Goal: Transaction & Acquisition: Purchase product/service

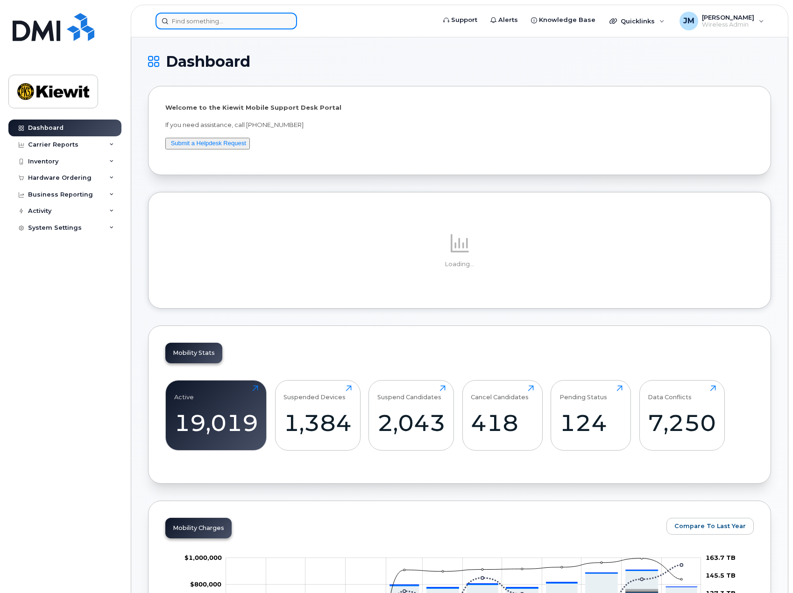
click at [240, 22] on input at bounding box center [227, 21] width 142 height 17
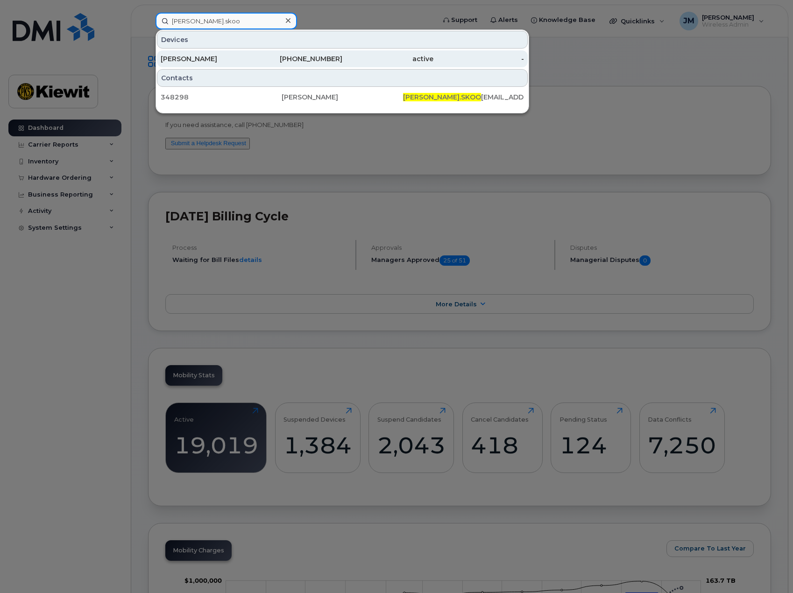
type input "judson.skoo"
click at [217, 64] on div "[PERSON_NAME]" at bounding box center [206, 58] width 91 height 17
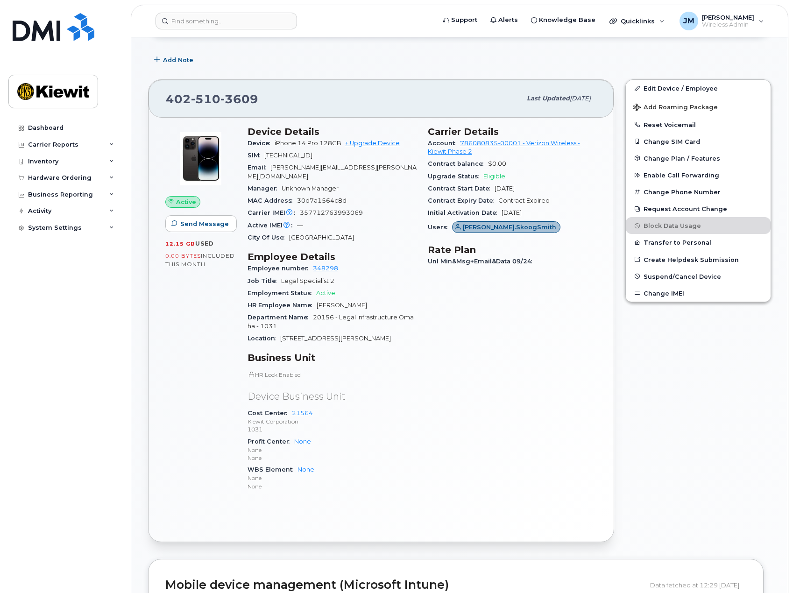
scroll to position [140, 0]
drag, startPoint x: 262, startPoint y: 98, endPoint x: 168, endPoint y: 102, distance: 94.0
click at [168, 102] on div "402 510 3609" at bounding box center [343, 98] width 355 height 20
copy span "402 510 3609"
click at [54, 175] on div "Hardware Ordering" at bounding box center [60, 177] width 64 height 7
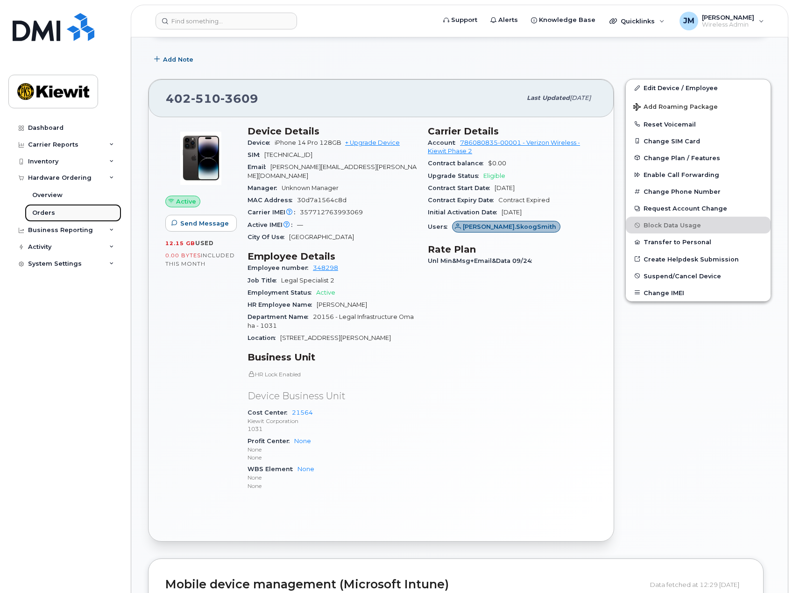
click at [40, 214] on div "Orders" at bounding box center [43, 213] width 23 height 8
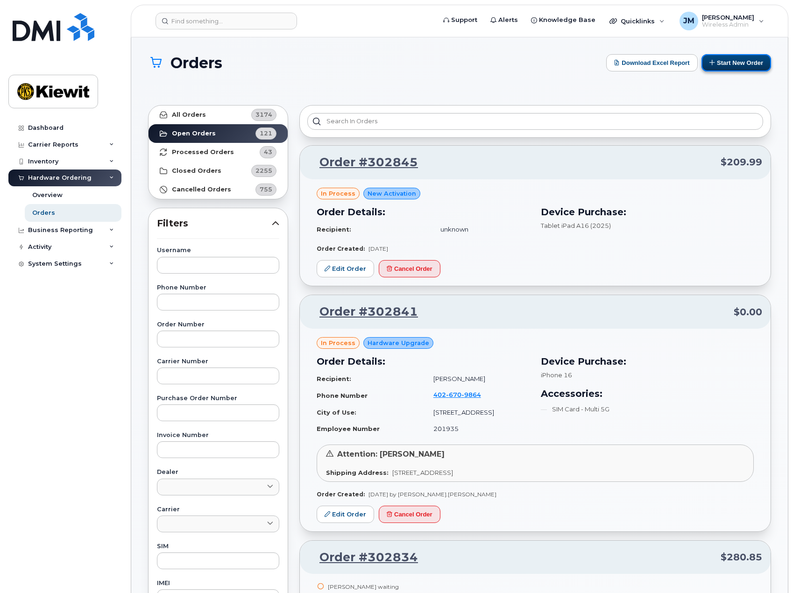
click at [732, 61] on button "Start New Order" at bounding box center [737, 62] width 70 height 17
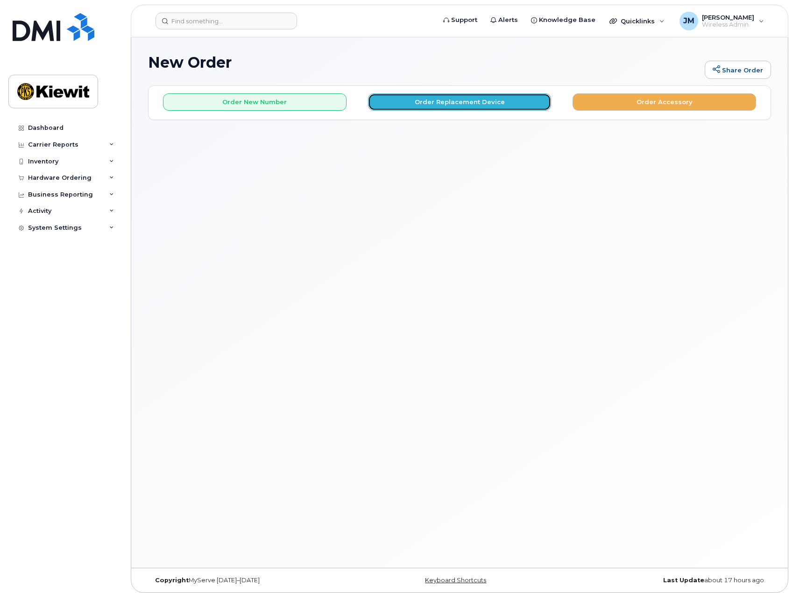
click at [449, 99] on button "Order Replacement Device" at bounding box center [460, 101] width 184 height 17
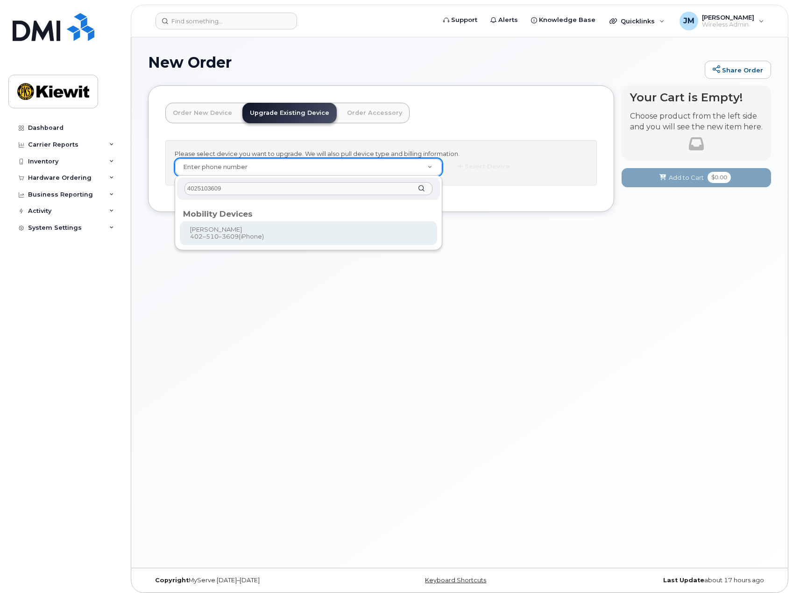
type input "4025103609"
type input "1167568"
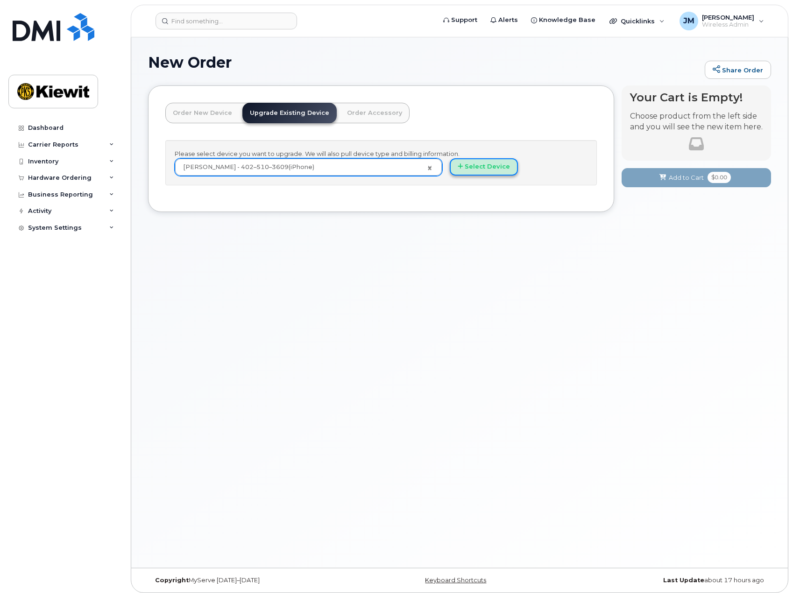
click at [489, 170] on button "Select Device" at bounding box center [484, 166] width 68 height 17
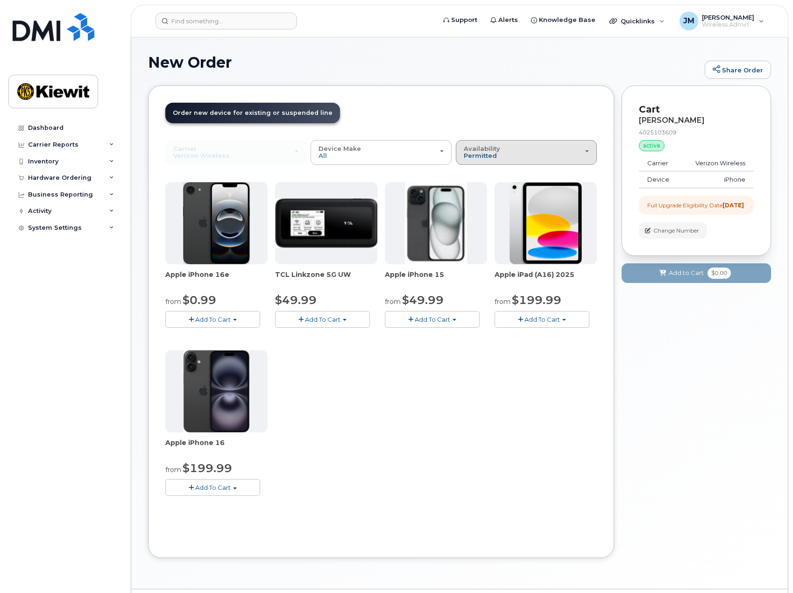
click at [493, 158] on span "Permitted" at bounding box center [480, 155] width 33 height 7
click at [482, 184] on div "All" at bounding box center [526, 189] width 136 height 11
click at [487, 153] on span "Permitted" at bounding box center [480, 155] width 33 height 7
click at [476, 184] on label "All" at bounding box center [468, 189] width 20 height 11
click at [0, 0] on input "All" at bounding box center [0, 0] width 0 height 0
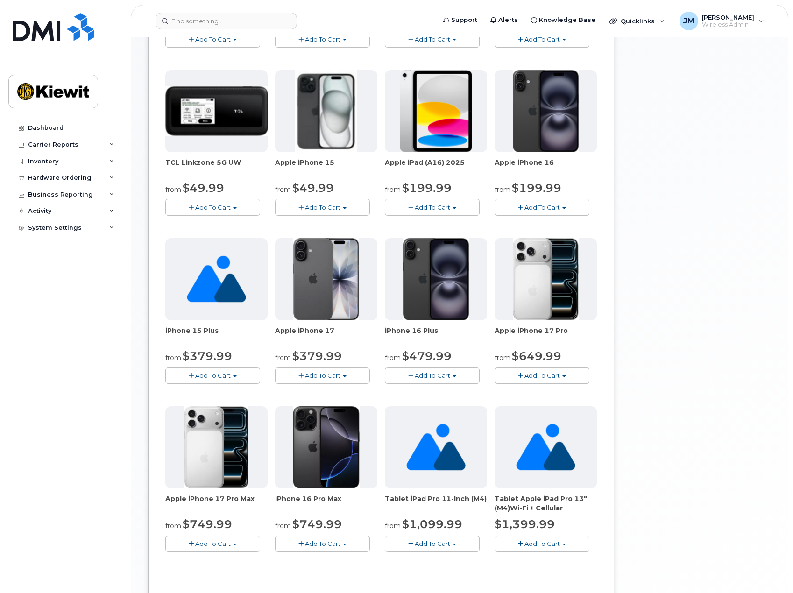
scroll to position [234, 0]
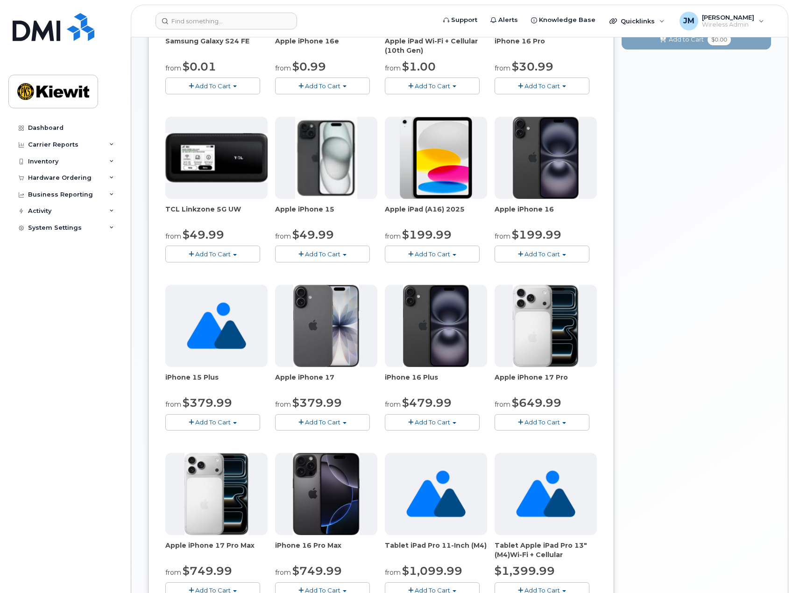
click at [743, 378] on div "Your Cart is Empty! Choose product from the left side and you will see the new …" at bounding box center [696, 263] width 149 height 823
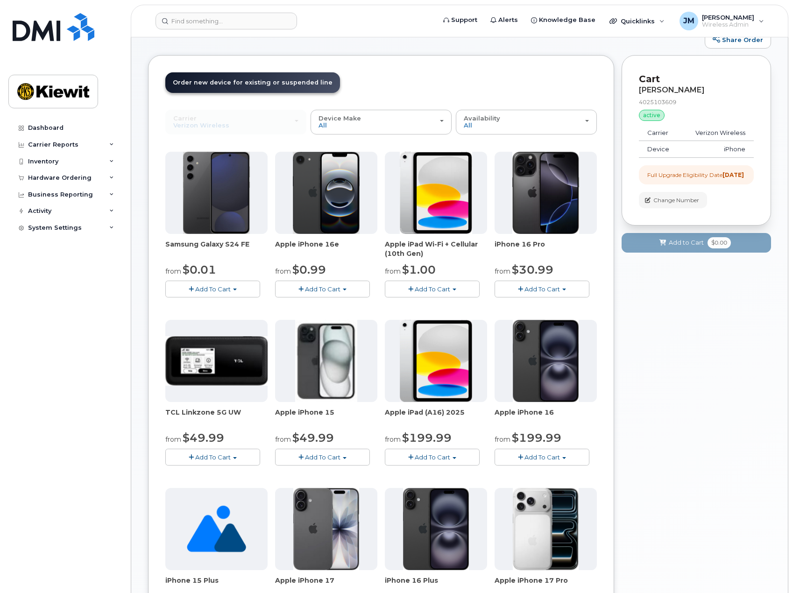
scroll to position [47, 0]
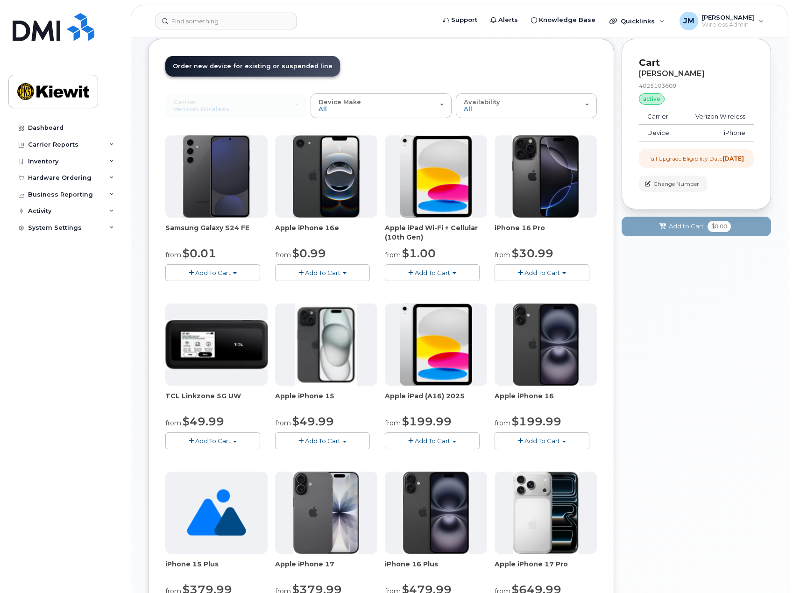
click at [91, 506] on div "Dashboard Carrier Reports Monthly Billing Data Daily Data Pooling Average Costi…" at bounding box center [65, 350] width 115 height 460
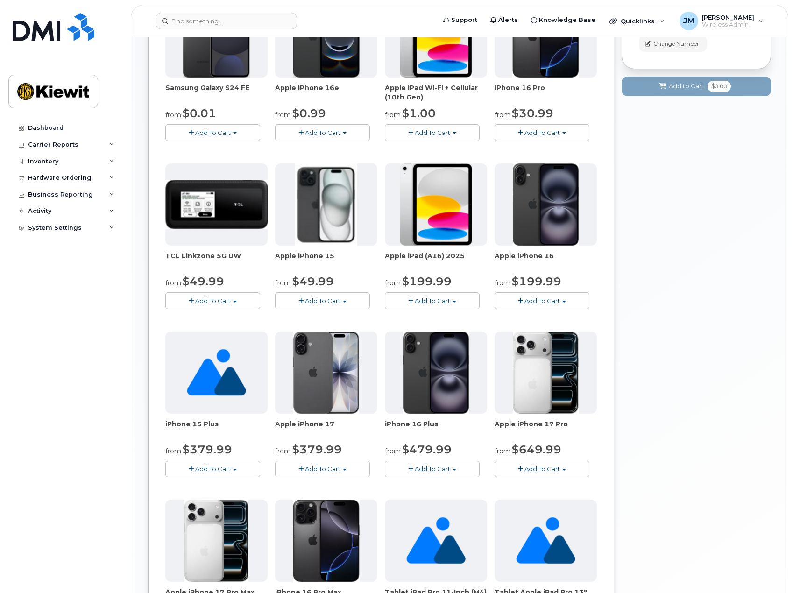
scroll to position [234, 0]
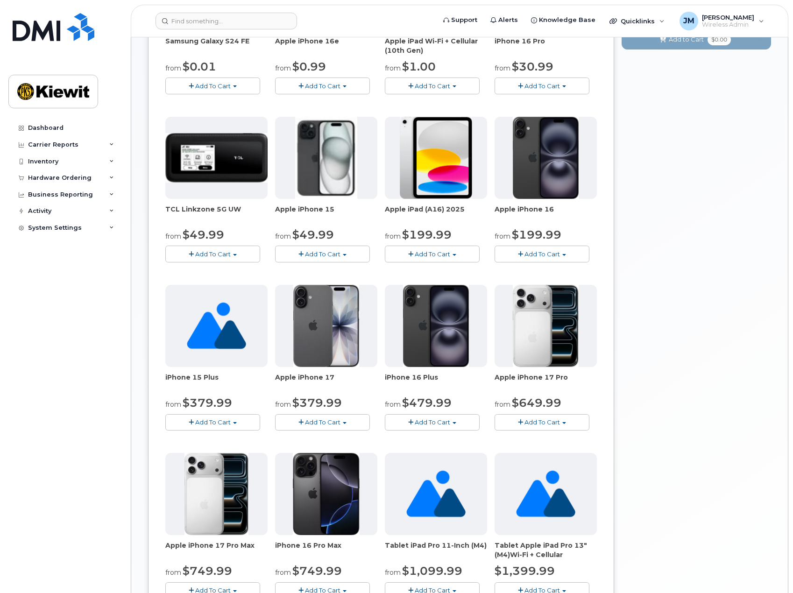
click at [532, 421] on span "Add To Cart" at bounding box center [542, 421] width 35 height 7
click at [550, 440] on link "$649.99 - 2 Year Upgrade(256GB)" at bounding box center [559, 440] width 124 height 12
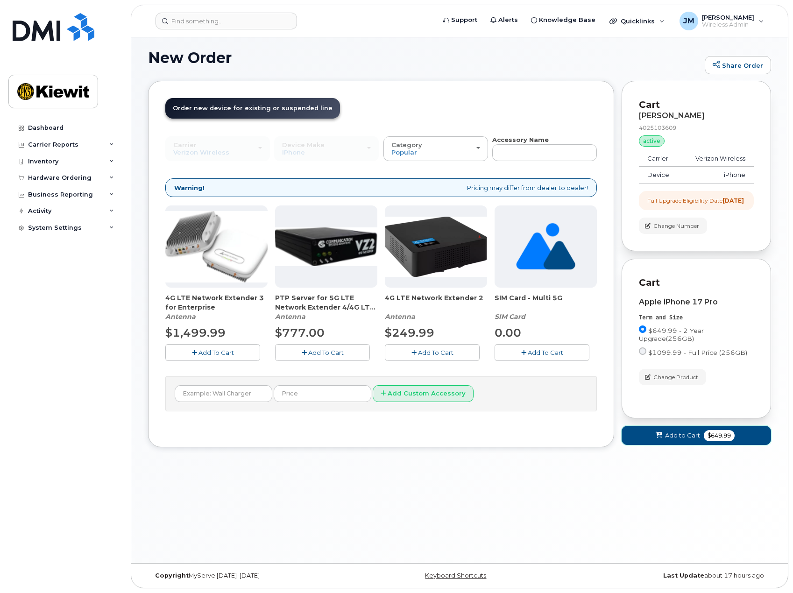
click at [681, 440] on span "Add to Cart" at bounding box center [682, 435] width 35 height 9
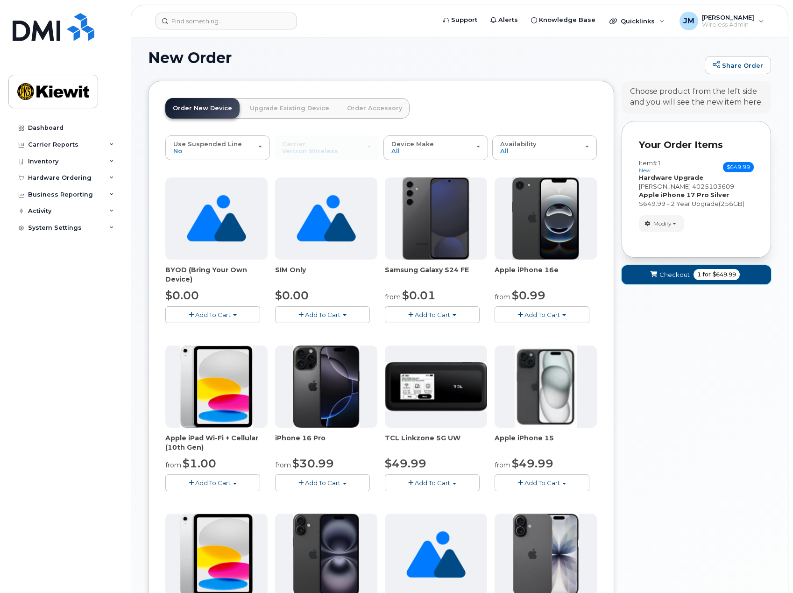
click at [692, 278] on button "Checkout 1 for $649.99" at bounding box center [696, 274] width 149 height 19
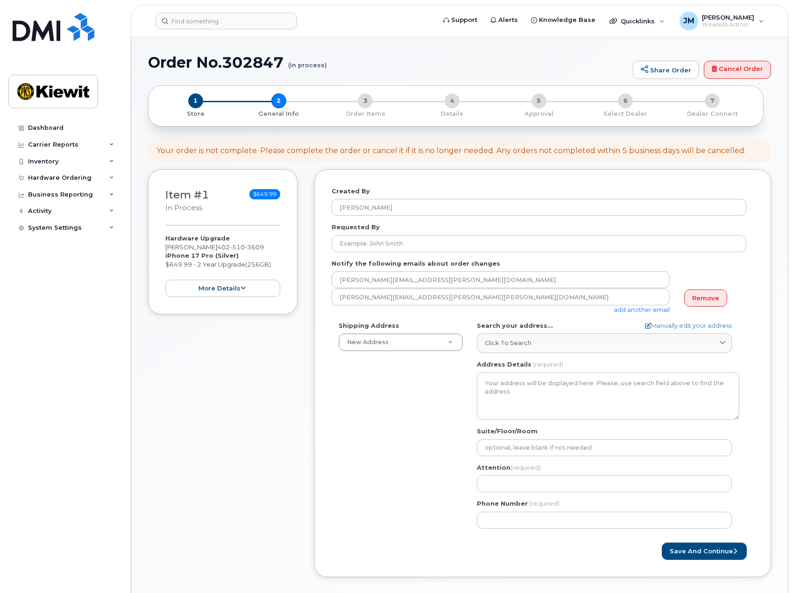
drag, startPoint x: 209, startPoint y: 528, endPoint x: 220, endPoint y: 527, distance: 11.2
click at [209, 528] on div "Item #1 in process $649.99 Hardware Upgrade Judson Skoog-Smith 402 510 3609 iPh…" at bounding box center [222, 381] width 149 height 422
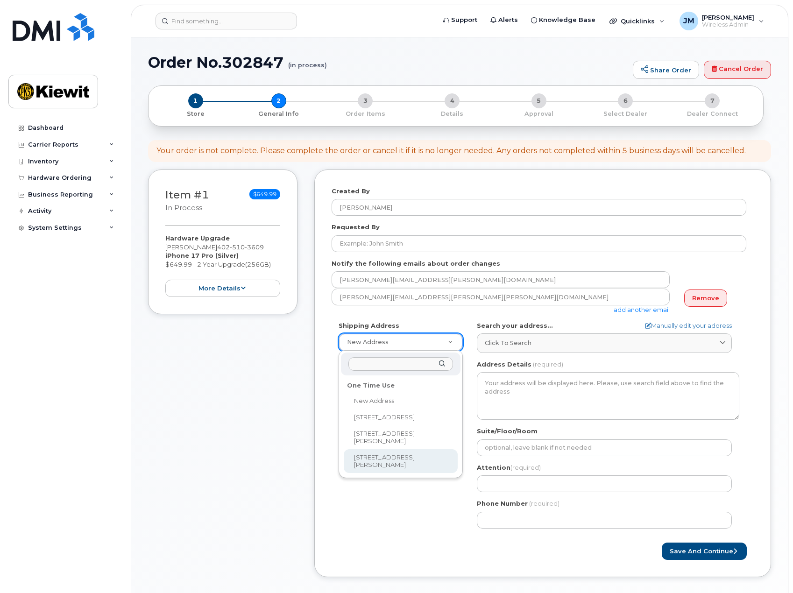
select select "1550 Mike Fahey St"
type textarea "1550 Mike Fahey St OMAHA NE 68102-4722 UNITED STATES"
type input "Johnny Crump"
type input "4029795640"
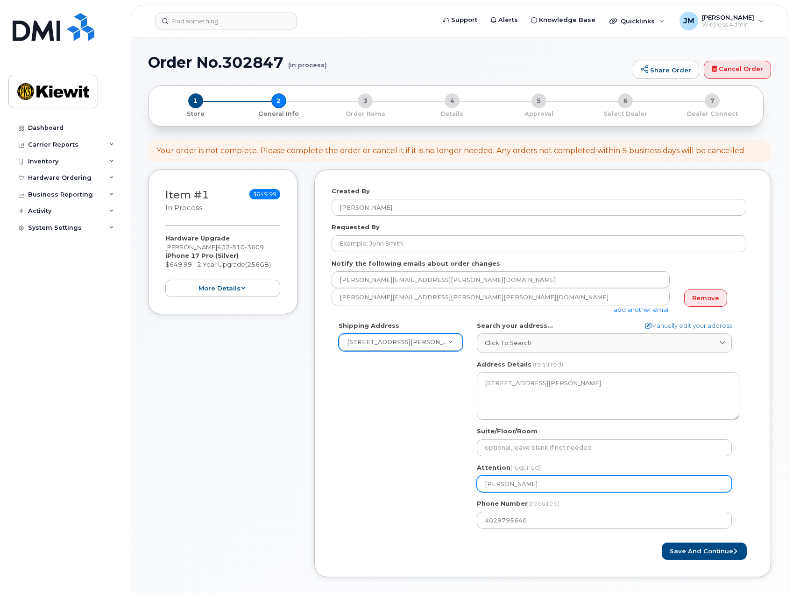
drag, startPoint x: 539, startPoint y: 485, endPoint x: 422, endPoint y: 485, distance: 117.2
click at [422, 485] on div "Shipping Address 1550 Mike Fahey St New Address 3705 Evergreen Ridge Rd 3709 Do…" at bounding box center [539, 428] width 415 height 214
select select
type input "J"
select select
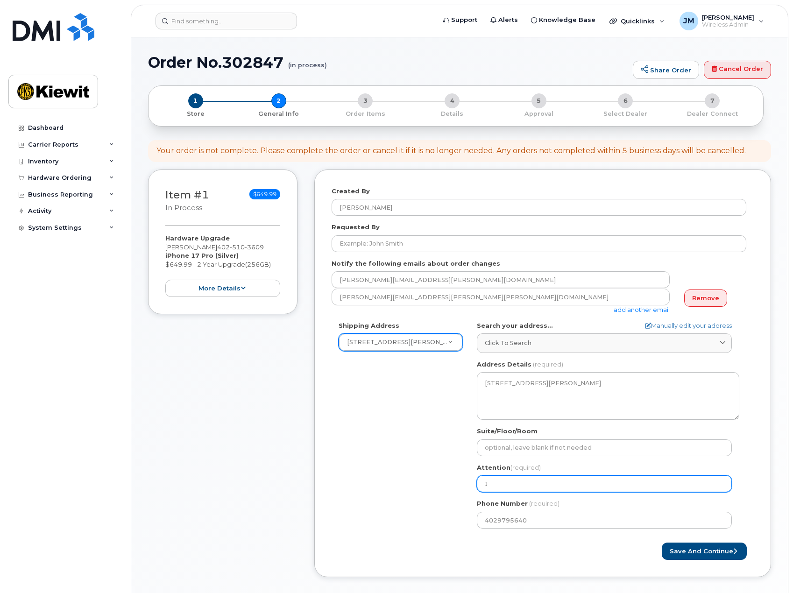
type input "Ju"
select select
type input "Jud"
select select
type input "Judd"
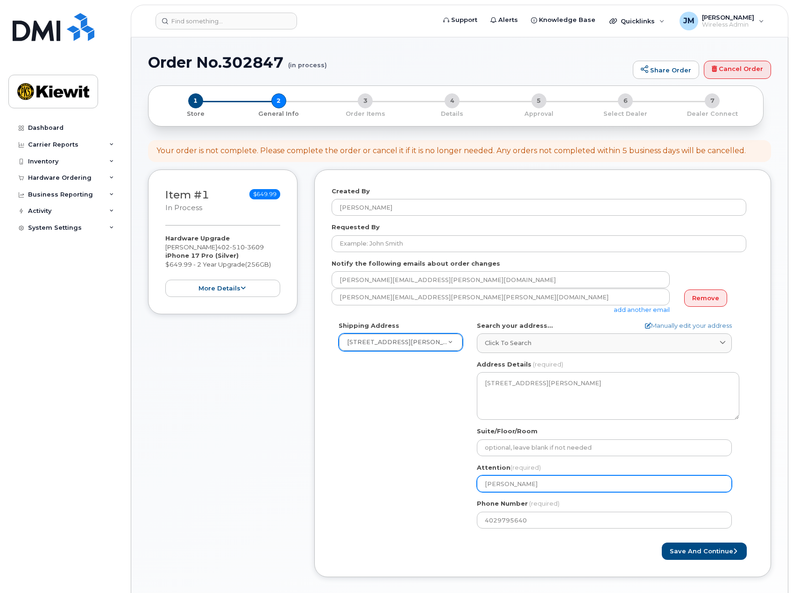
select select
type input "Judd S"
select select
type input "Judd Sk"
select select
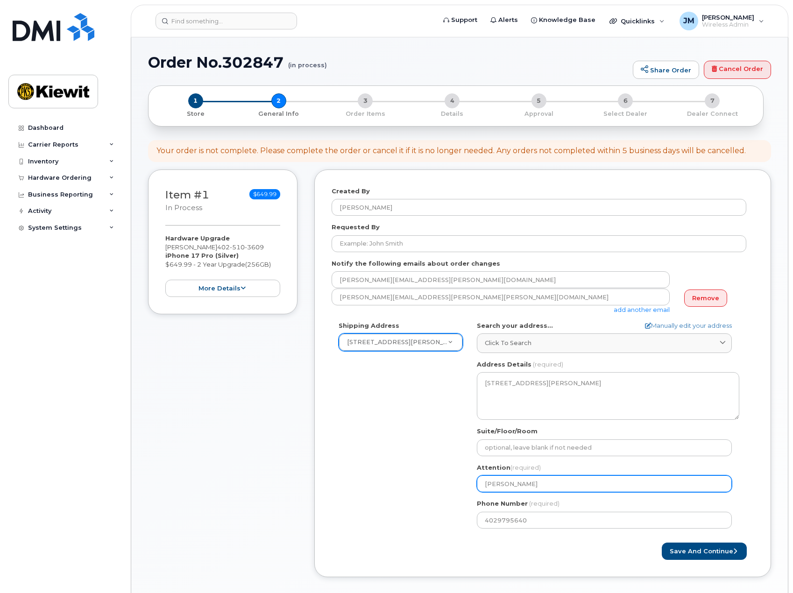
type input "Judd Sko"
select select
type input "Judd Skoo"
select select
type input "Judd Skoog"
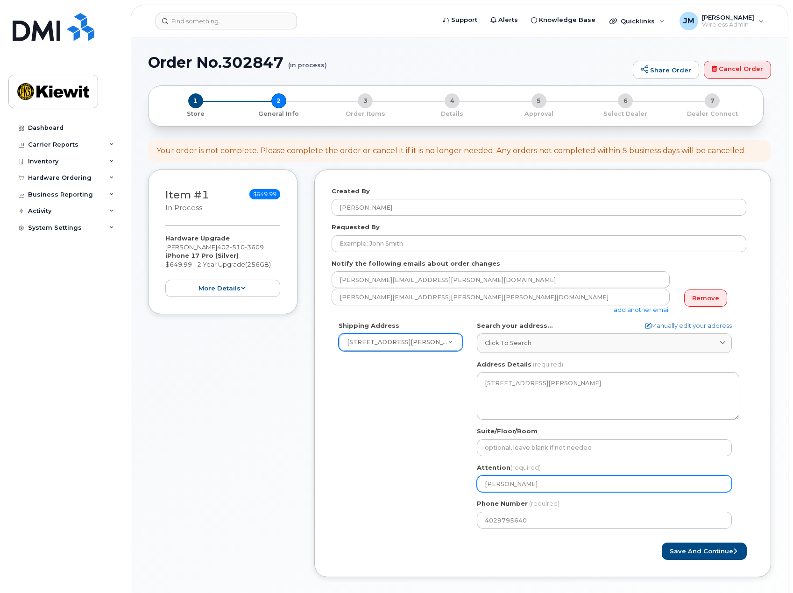
select select
type input "Judd SkoogS"
select select
type input "Judd SkoogSm"
select select
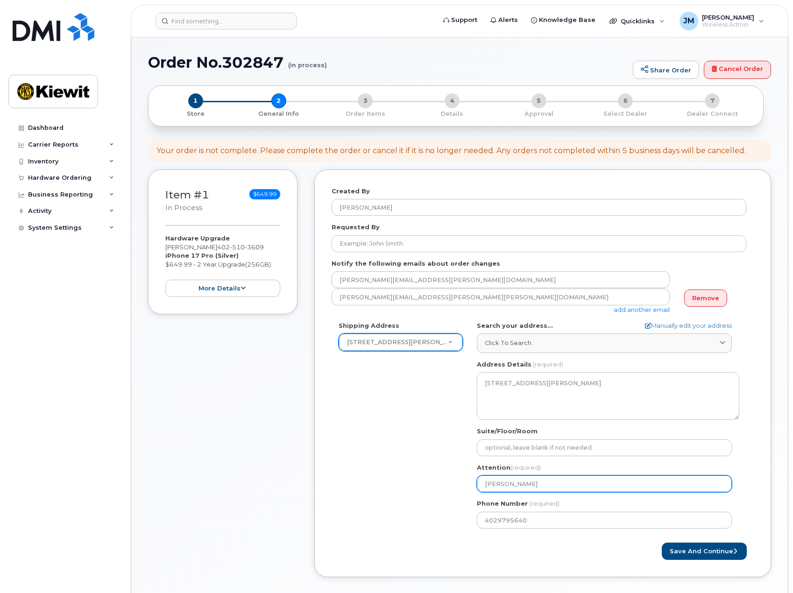
type input "Judd SkoogSmi"
select select
type input "Judd SkoogSmit"
select select
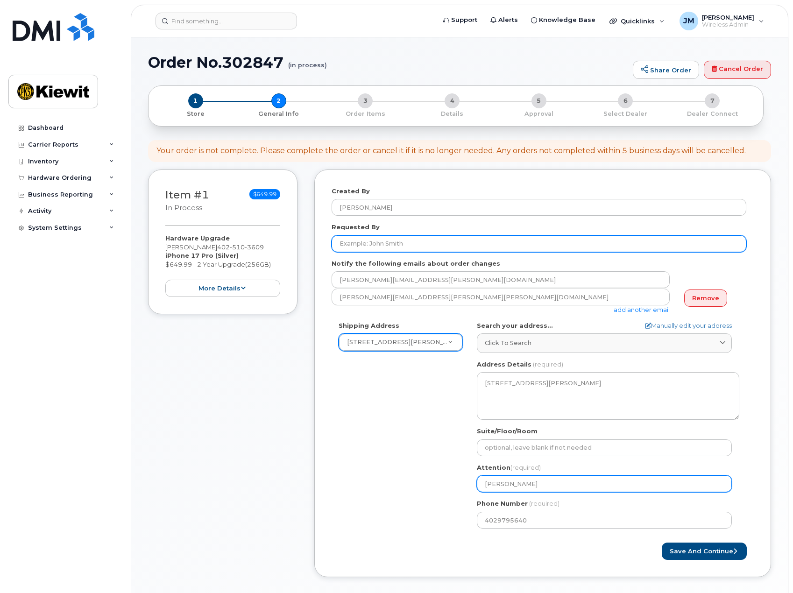
type input "[PERSON_NAME]"
click at [401, 248] on input "Requested By" at bounding box center [539, 243] width 415 height 17
type input "[PERSON_NAME]"
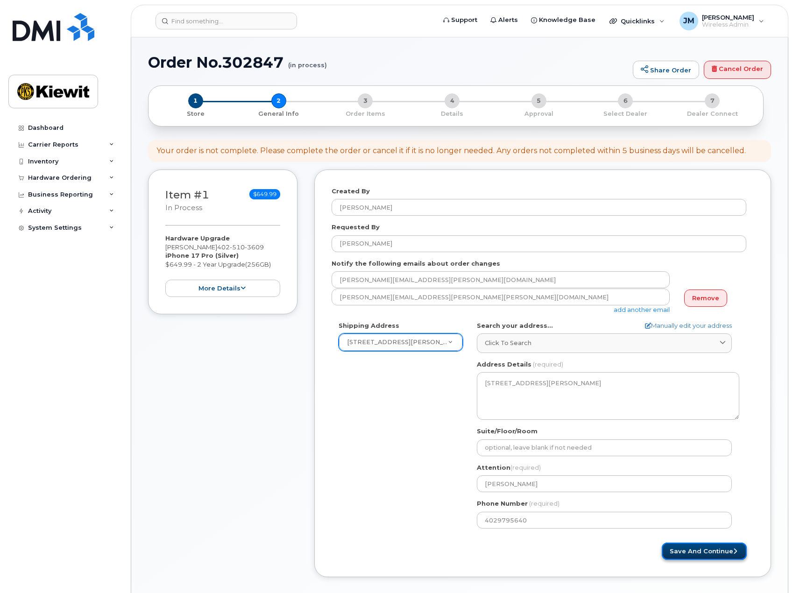
click at [692, 553] on button "Save and Continue" at bounding box center [704, 551] width 85 height 17
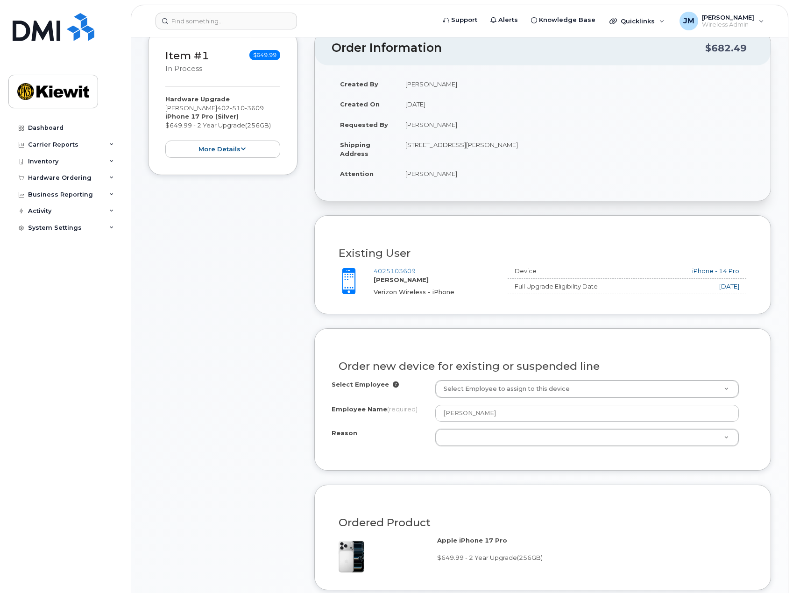
scroll to position [140, 0]
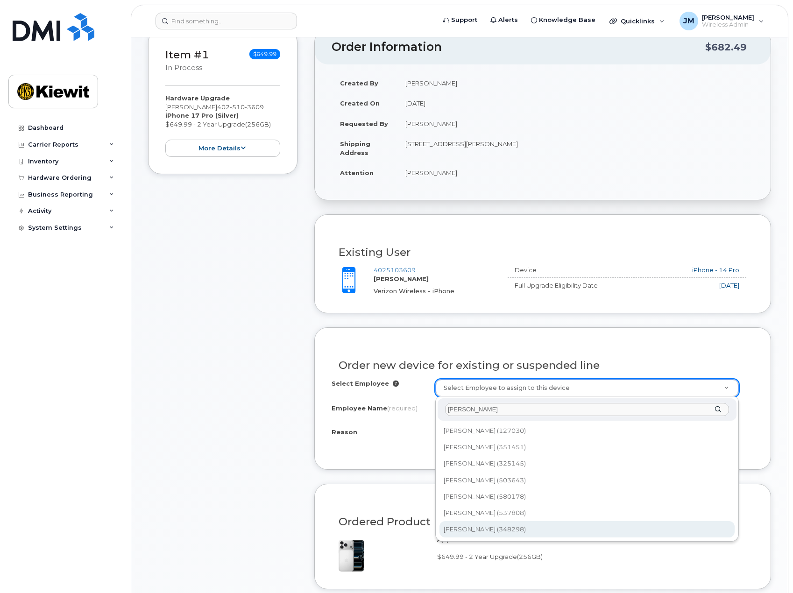
type input "[PERSON_NAME]"
type input "2150535"
select select
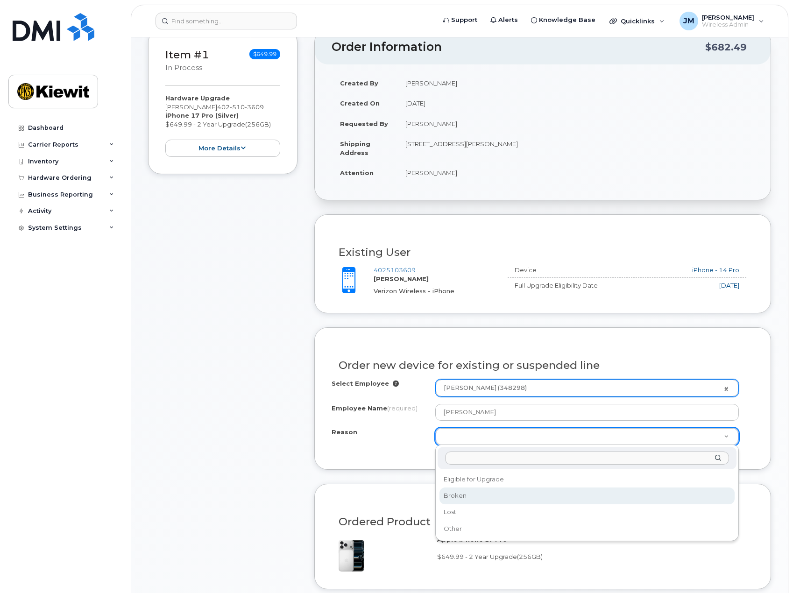
select select "eligible_for_upgrade"
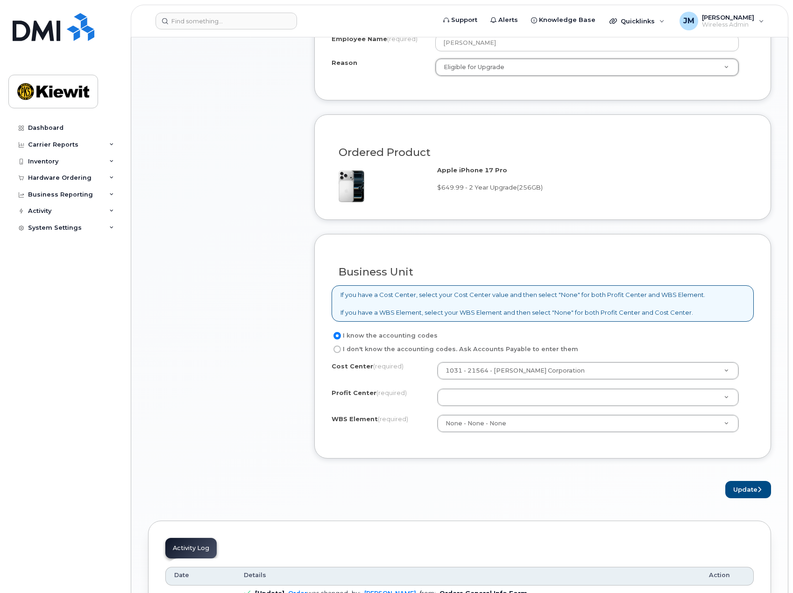
scroll to position [607, 0]
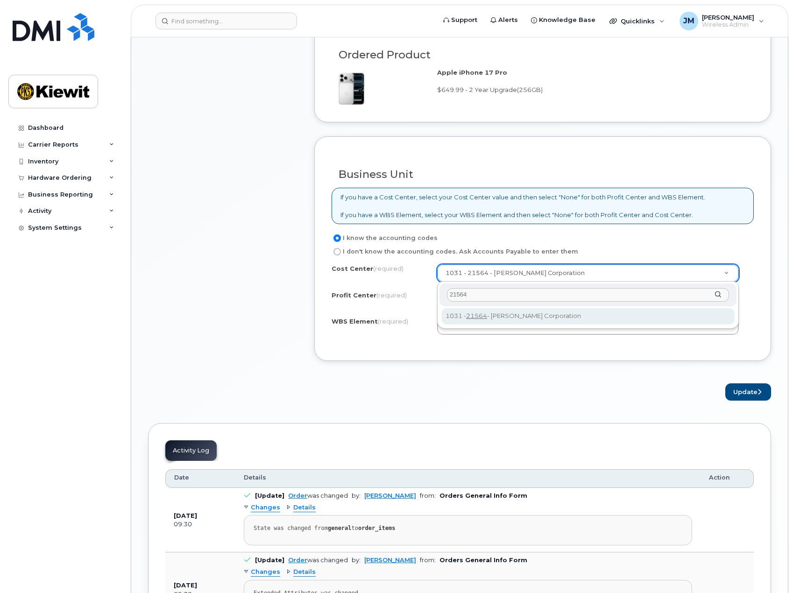
type input "21564"
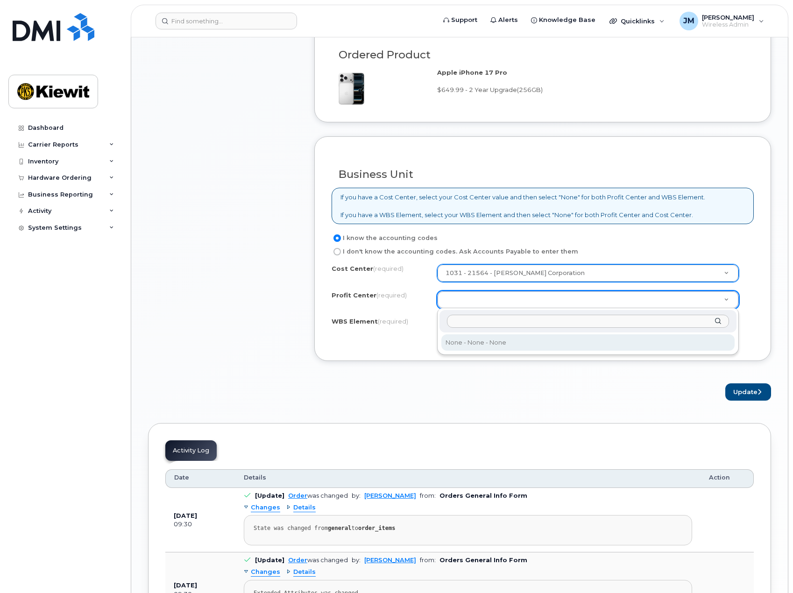
select select "None"
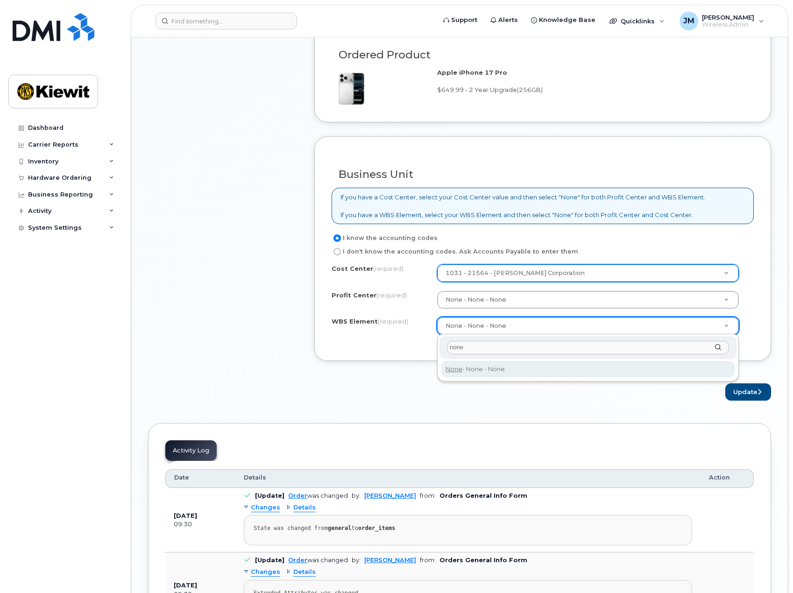
type input "none"
type input "None"
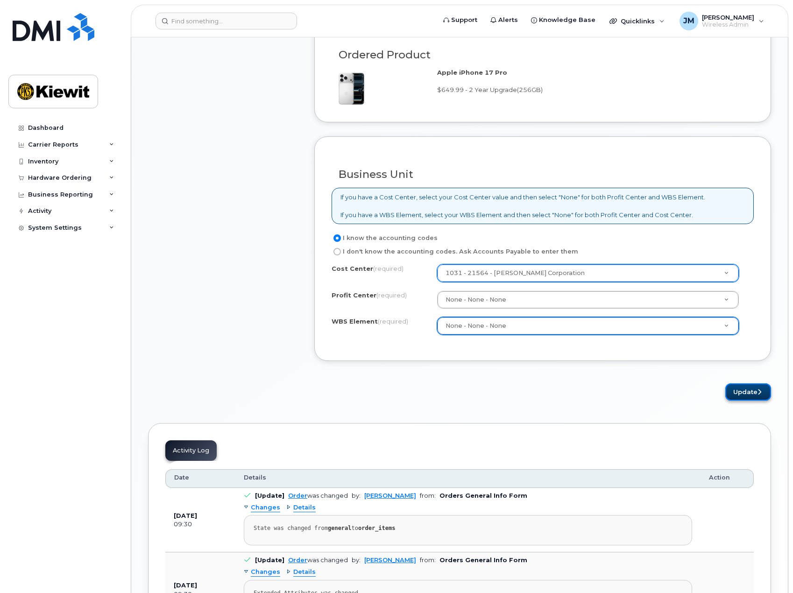
click at [758, 392] on icon "submit" at bounding box center [760, 392] width 4 height 6
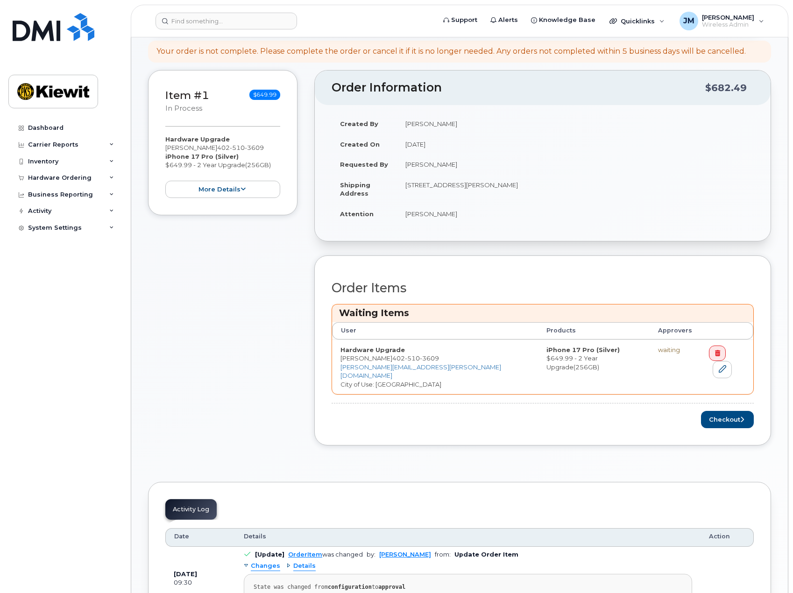
scroll to position [140, 0]
click at [719, 410] on button "Checkout" at bounding box center [727, 418] width 53 height 17
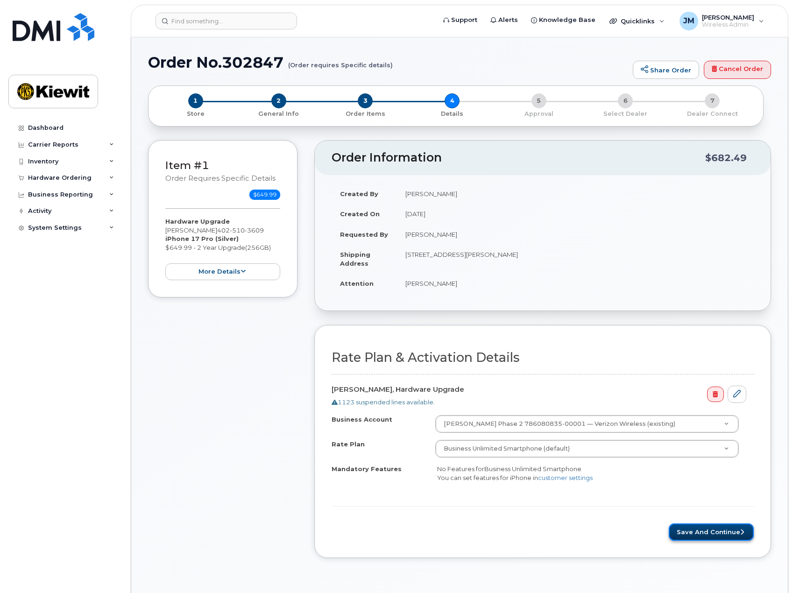
click at [712, 534] on button "Save and Continue" at bounding box center [711, 532] width 85 height 17
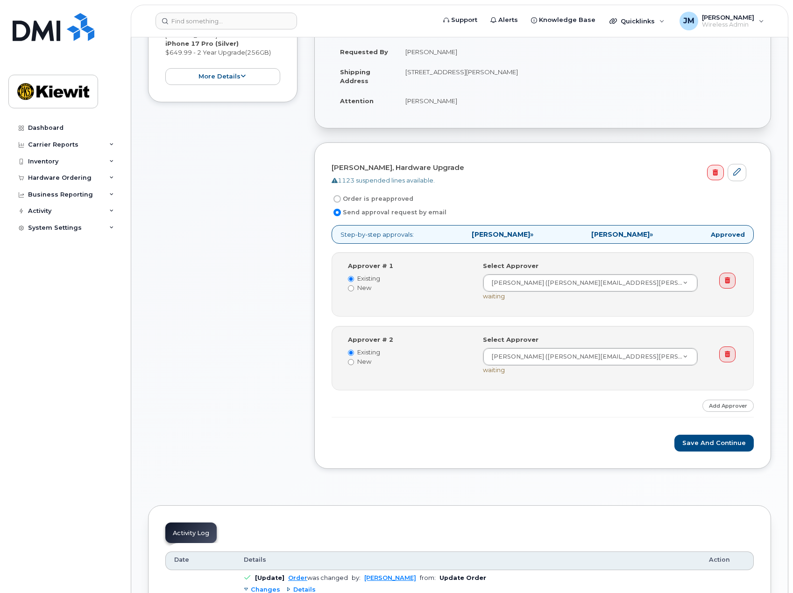
scroll to position [187, 0]
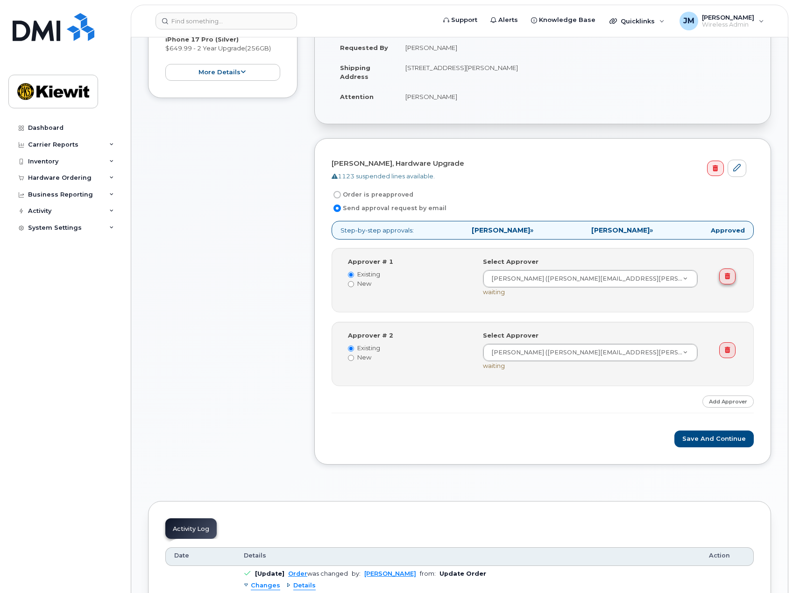
click at [725, 282] on link at bounding box center [727, 277] width 16 height 16
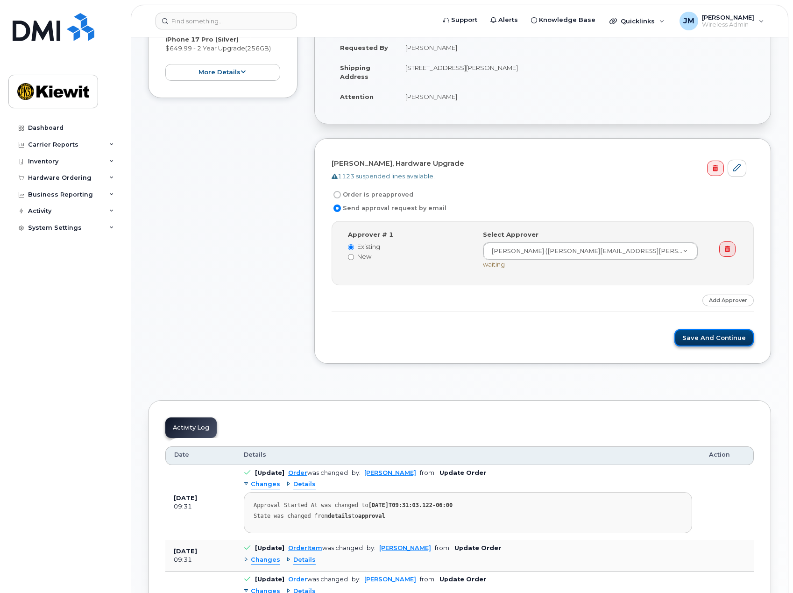
click at [708, 340] on button "Save and Continue" at bounding box center [713, 337] width 79 height 17
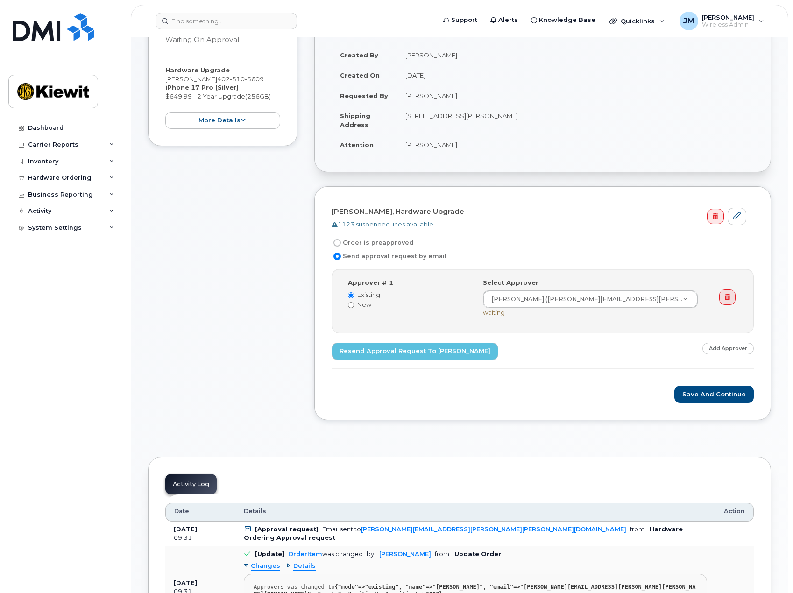
scroll to position [140, 0]
